Goal: Task Accomplishment & Management: Complete application form

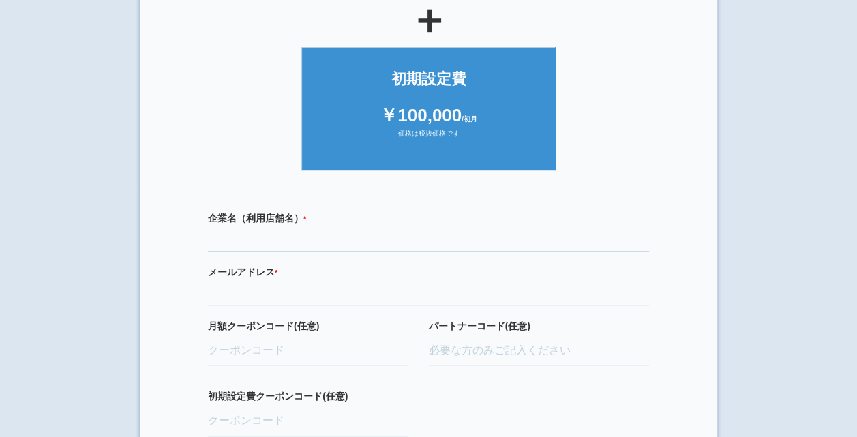
scroll to position [341, 0]
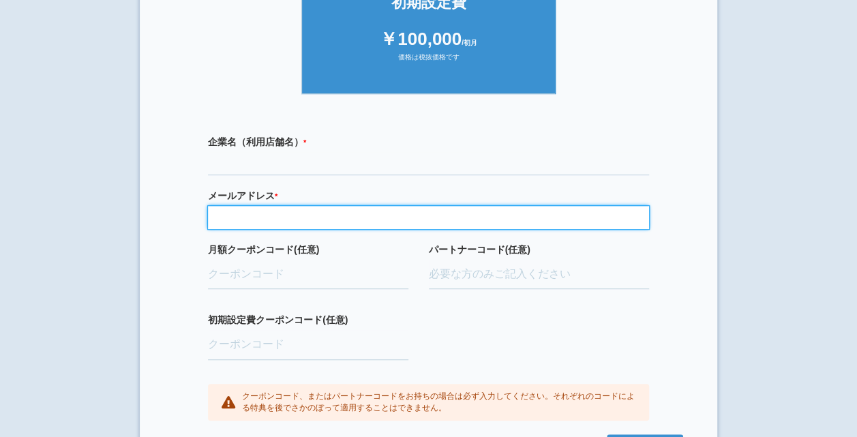
click at [325, 211] on input "email" at bounding box center [428, 217] width 441 height 23
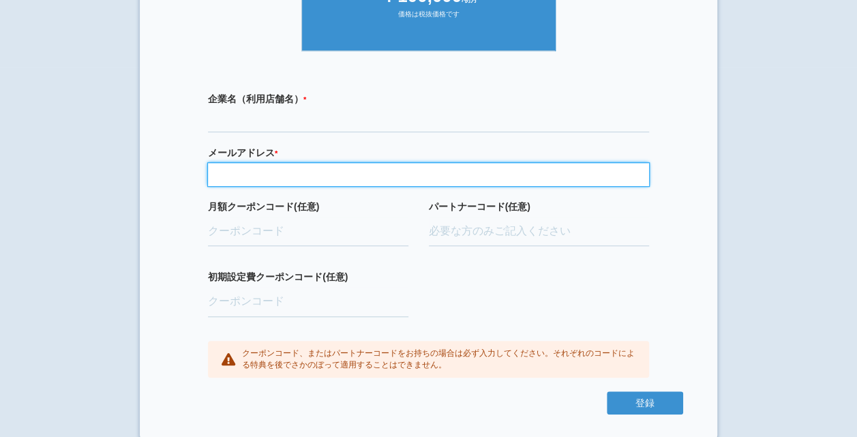
scroll to position [385, 0]
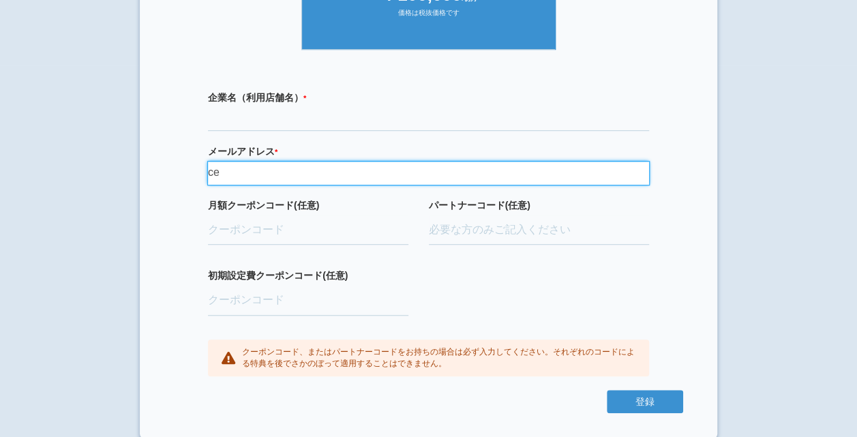
type input "[EMAIL_ADDRESS][DOMAIN_NAME]"
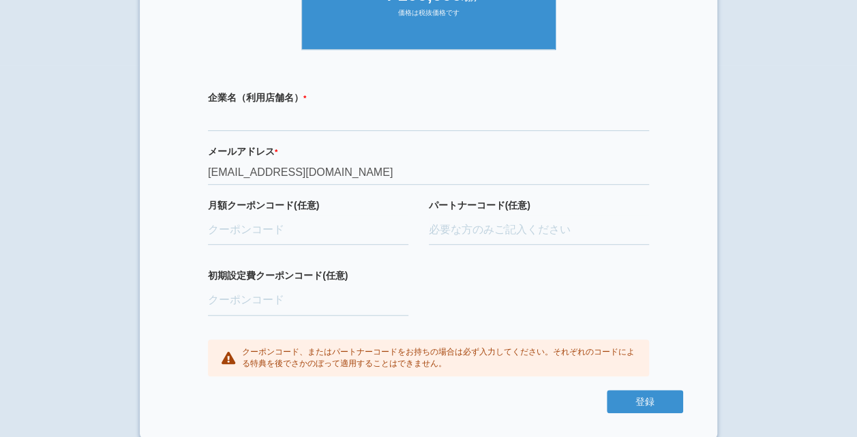
click at [698, 245] on section "× ご利用開始登録 ご利用開始のお手続きをはじめます。 必要事項をご記入下さい。 ジオブースト 月額10万円プラン ￥100,000 /月額 価格は税抜価格で…" at bounding box center [428, 34] width 577 height 810
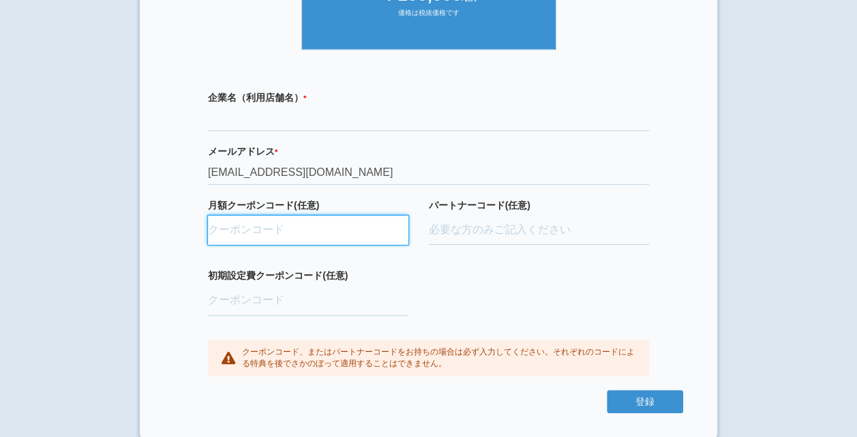
click at [233, 231] on input "月額クーポンコード(任意)" at bounding box center [308, 230] width 200 height 30
paste input "ifENW5rd"
type input "ifENW5rd"
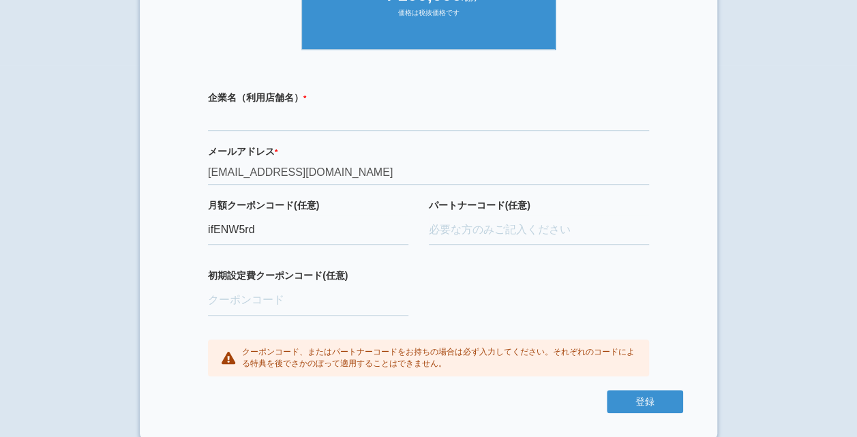
click at [512, 277] on div "企業名（利用店舗名） * 必須項目です メールアドレス * 必須項目です 正しいメールアドレスを入力してください [EMAIL_ADDRESS][DOMAIN…" at bounding box center [428, 233] width 509 height 313
click at [228, 300] on input "初期設定費クーポンコード(任意)" at bounding box center [308, 301] width 200 height 30
paste input "aBAaXUlM"
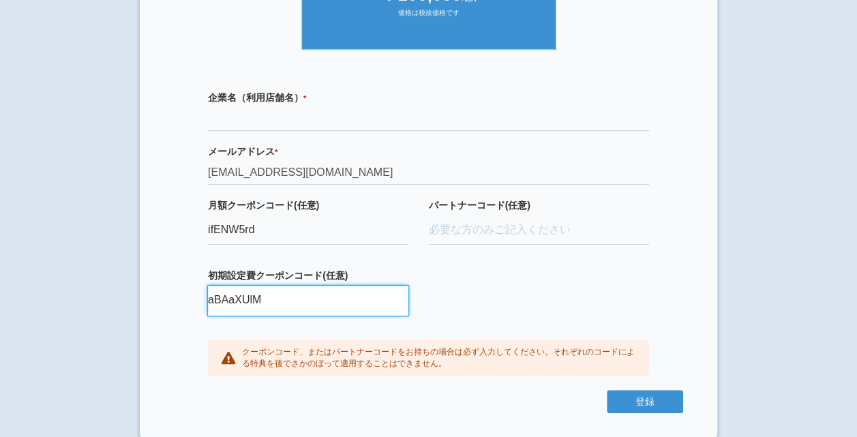
type input "aBAaXUlM"
click at [534, 277] on div "企業名（利用店舗名） * 必須項目です メールアドレス * 必須項目です 正しいメールアドレスを入力してください [EMAIL_ADDRESS][DOMAIN…" at bounding box center [428, 233] width 509 height 313
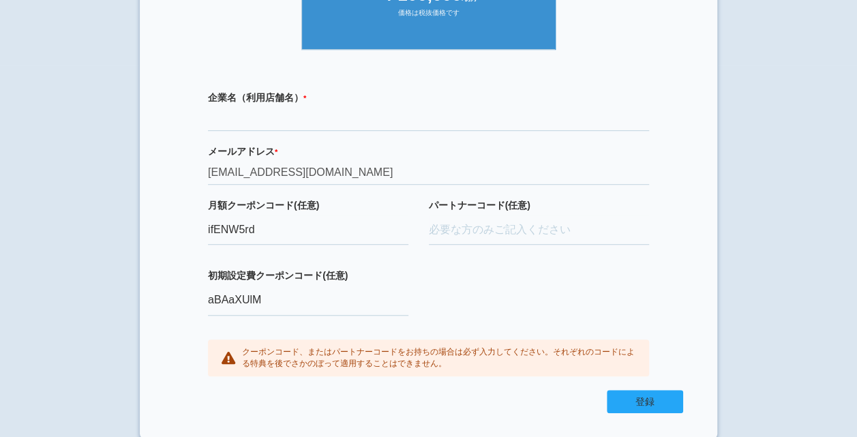
click at [670, 401] on button "登録" at bounding box center [644, 401] width 76 height 23
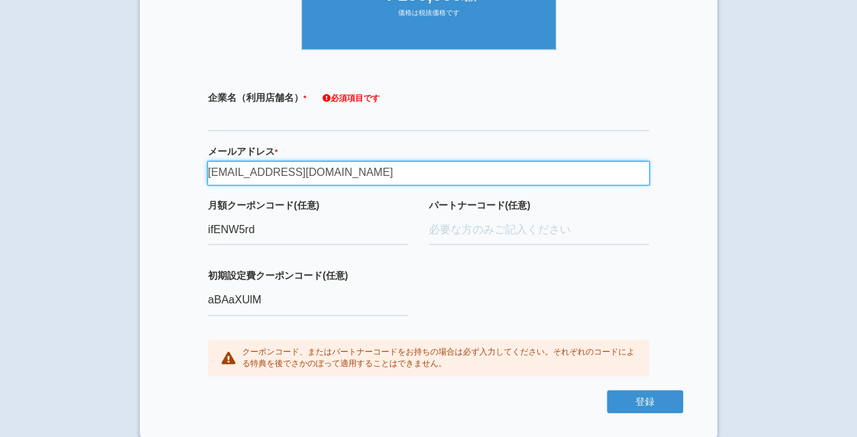
click at [377, 174] on input "[EMAIL_ADDRESS][DOMAIN_NAME]" at bounding box center [428, 172] width 441 height 23
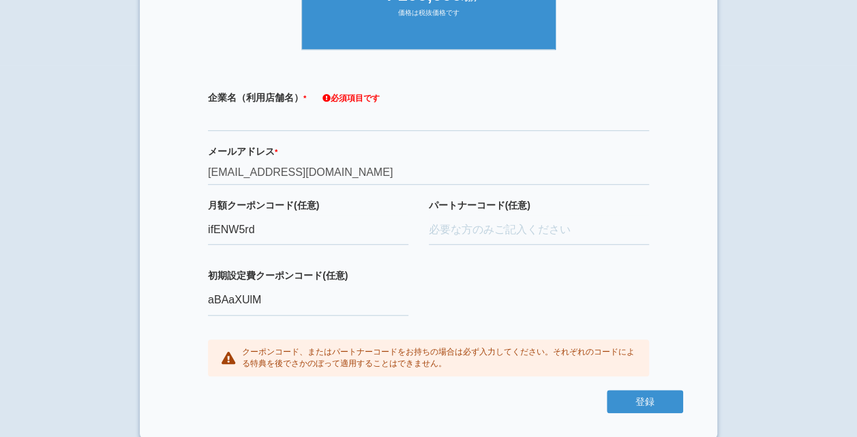
click at [557, 290] on div "企業名（利用店舗名） * 必須項目です メールアドレス * 必須項目です 正しいメールアドレスを入力してください [EMAIL_ADDRESS][DOMAIN…" at bounding box center [428, 233] width 509 height 313
click at [651, 402] on button "登録" at bounding box center [644, 401] width 76 height 23
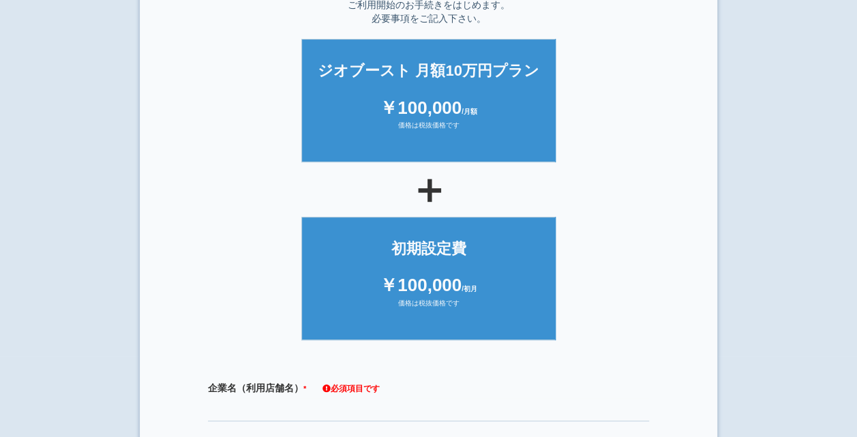
scroll to position [204, 0]
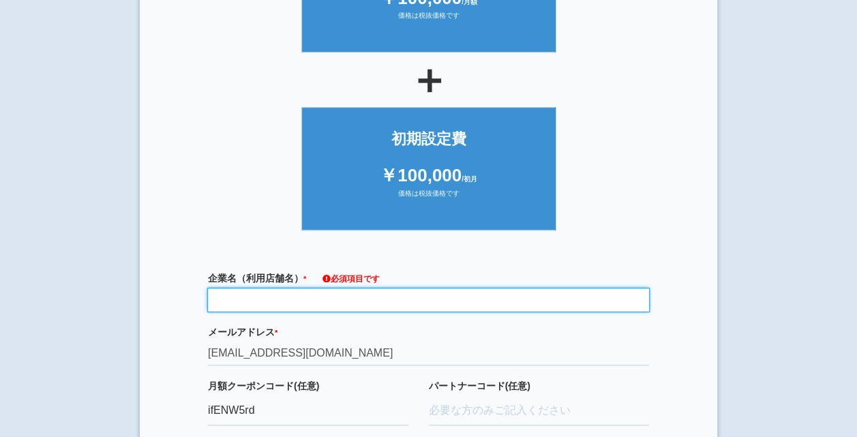
click at [287, 304] on input "text" at bounding box center [428, 299] width 441 height 23
type input "s"
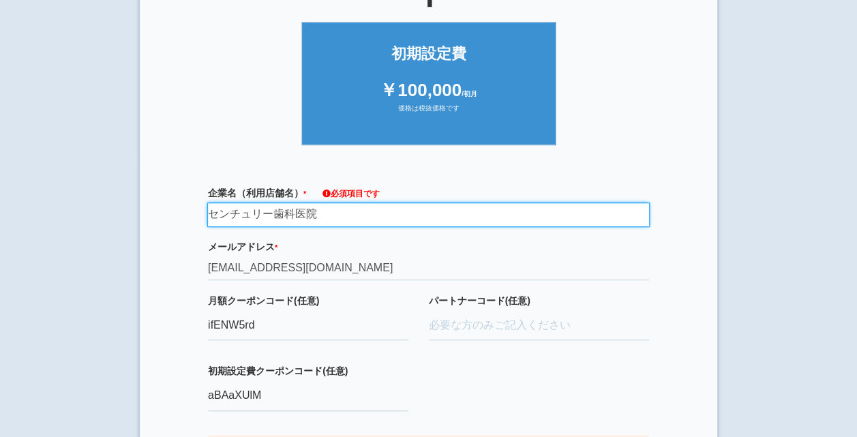
scroll to position [385, 0]
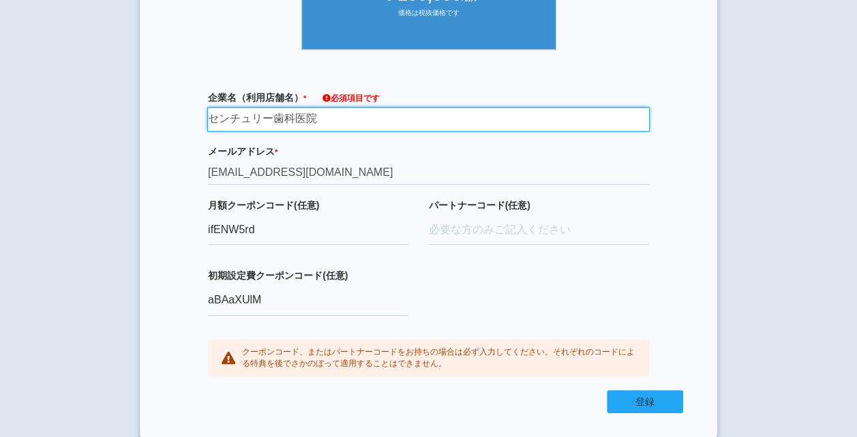
type input "センチュリー歯科医院"
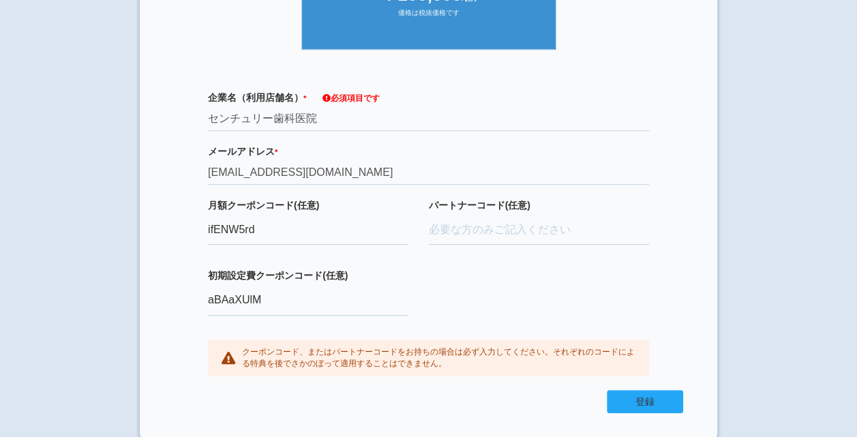
click at [626, 398] on button "登録" at bounding box center [644, 401] width 76 height 23
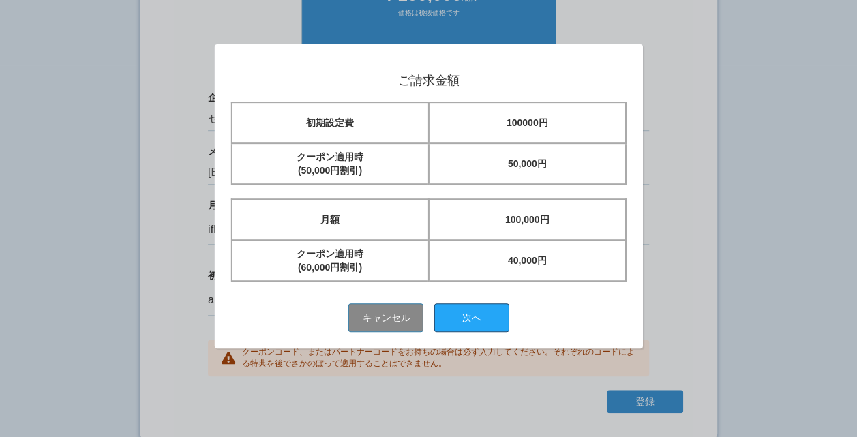
click at [478, 326] on button "次へ" at bounding box center [471, 317] width 75 height 29
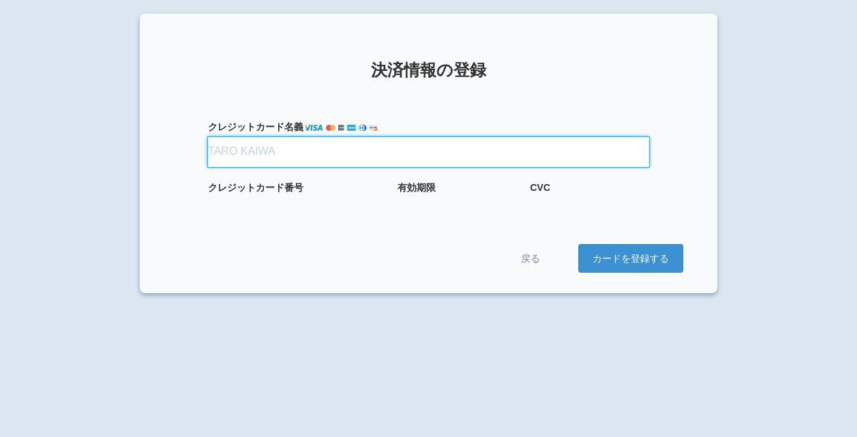
drag, startPoint x: 264, startPoint y: 147, endPoint x: 258, endPoint y: 151, distance: 7.4
click at [263, 149] on input "クレジット カード名義" at bounding box center [428, 152] width 441 height 30
type input "YOUKO MIYAKE"
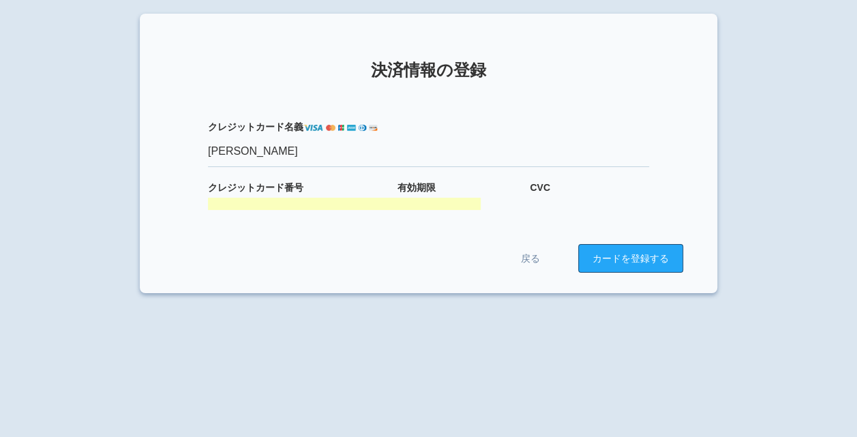
click at [605, 257] on button "カードを登録する" at bounding box center [630, 258] width 105 height 29
